Goal: Navigation & Orientation: Go to known website

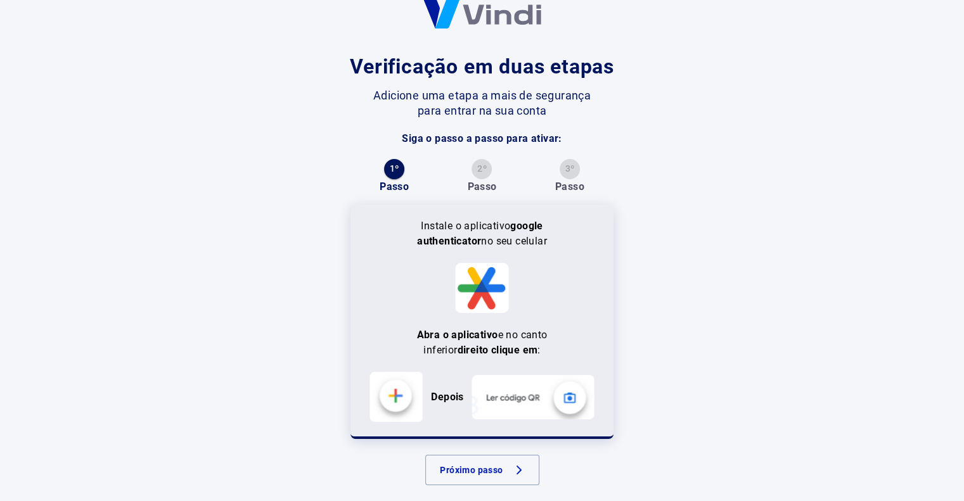
scroll to position [46, 0]
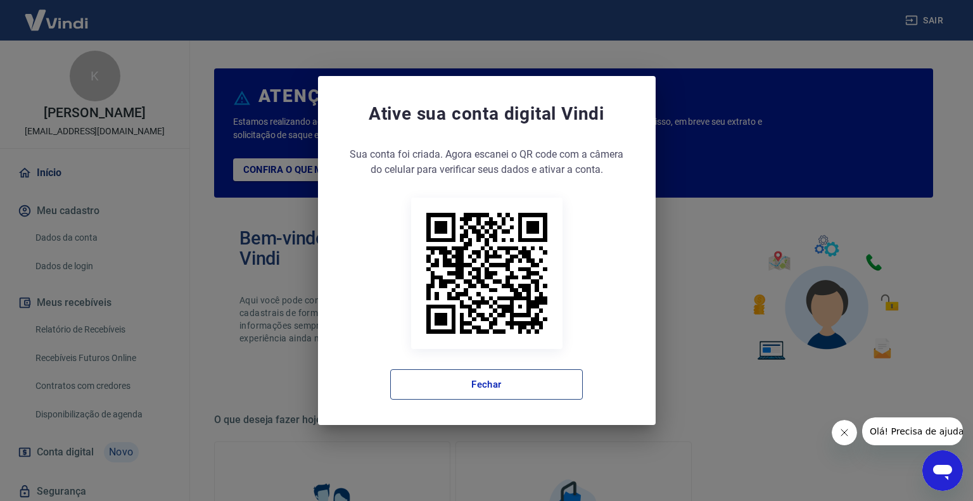
click at [522, 396] on button "Fechar" at bounding box center [486, 384] width 193 height 30
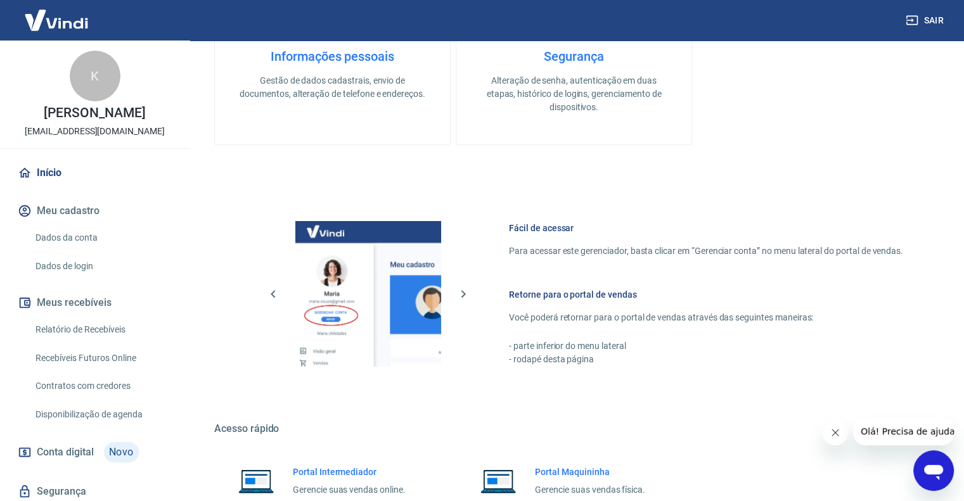
scroll to position [630, 0]
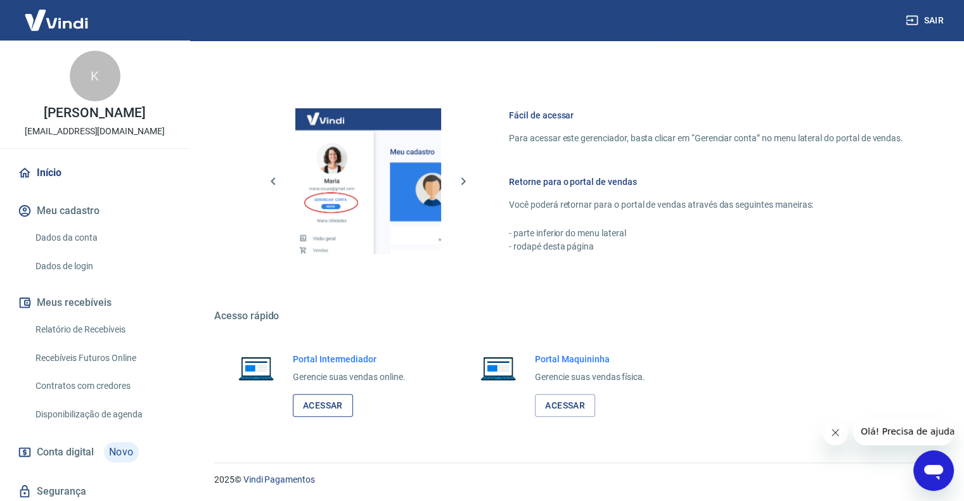
click at [319, 407] on link "Acessar" at bounding box center [323, 405] width 60 height 23
